Goal: Navigation & Orientation: Find specific page/section

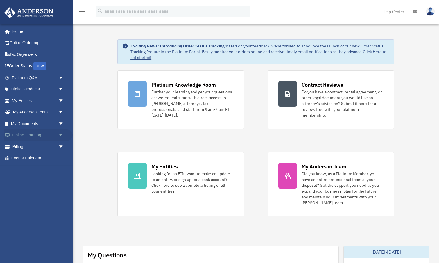
click at [31, 134] on link "Online Learning arrow_drop_down" at bounding box center [38, 135] width 69 height 12
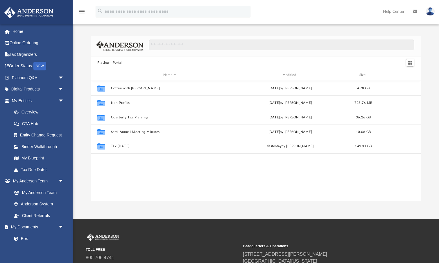
scroll to position [132, 330]
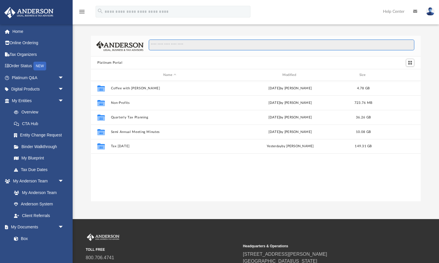
click at [165, 45] on input "Search files and folders" at bounding box center [281, 45] width 265 height 11
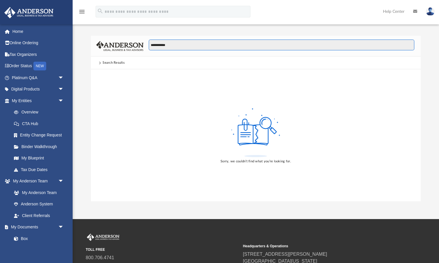
click at [159, 45] on input "**********" at bounding box center [281, 45] width 265 height 11
type input "**********"
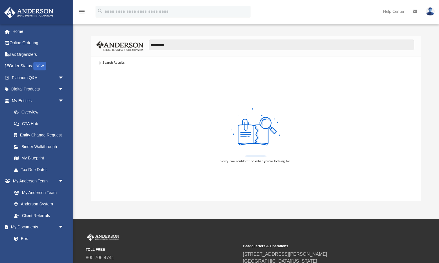
click at [100, 63] on span at bounding box center [99, 62] width 3 height 3
click at [19, 32] on link "Home" at bounding box center [38, 32] width 69 height 12
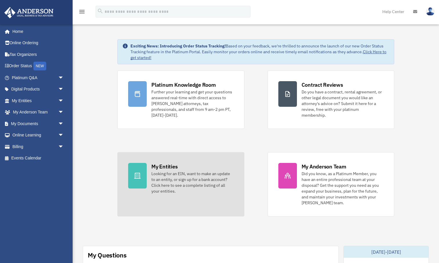
click at [178, 163] on div "My Entities Looking for an EIN, want to make an update to an entity, or sign up…" at bounding box center [192, 178] width 82 height 31
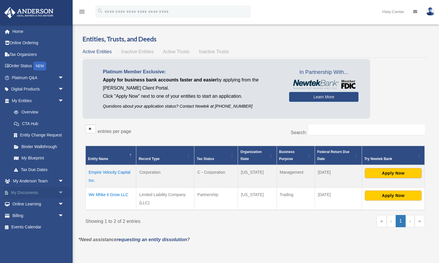
click at [43, 190] on link "My Documents arrow_drop_down" at bounding box center [38, 192] width 69 height 12
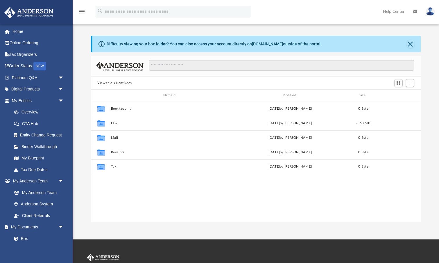
scroll to position [132, 330]
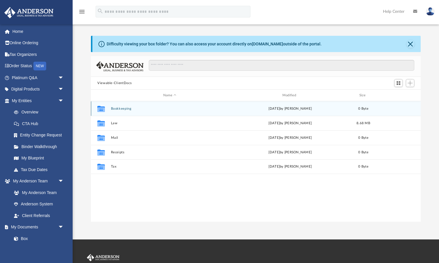
click at [127, 108] on button "Bookkeeping" at bounding box center [170, 109] width 118 height 4
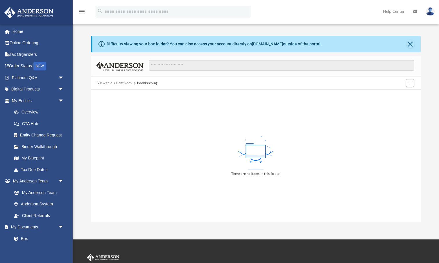
click at [121, 84] on button "Viewable-ClientDocs" at bounding box center [114, 82] width 34 height 5
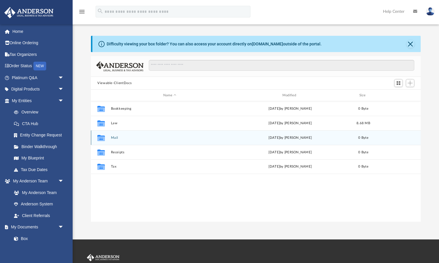
click at [114, 138] on button "Mail" at bounding box center [170, 138] width 118 height 4
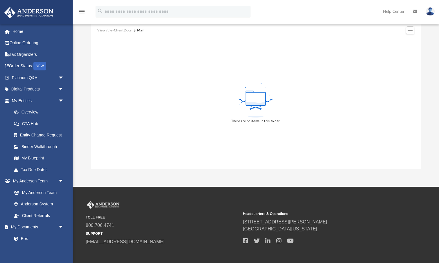
scroll to position [53, 0]
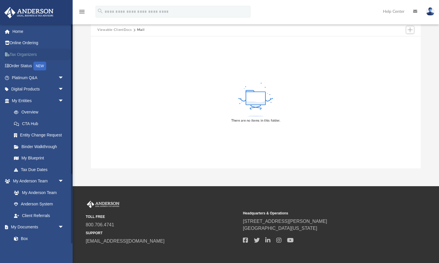
click at [31, 53] on link "Tax Organizers" at bounding box center [38, 55] width 69 height 12
